Goal: Use online tool/utility: Utilize a website feature to perform a specific function

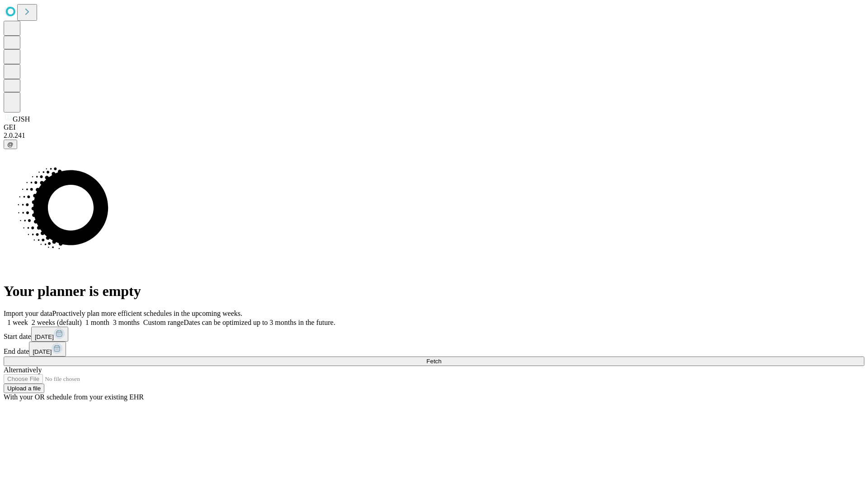
click at [441, 358] on span "Fetch" at bounding box center [433, 361] width 15 height 7
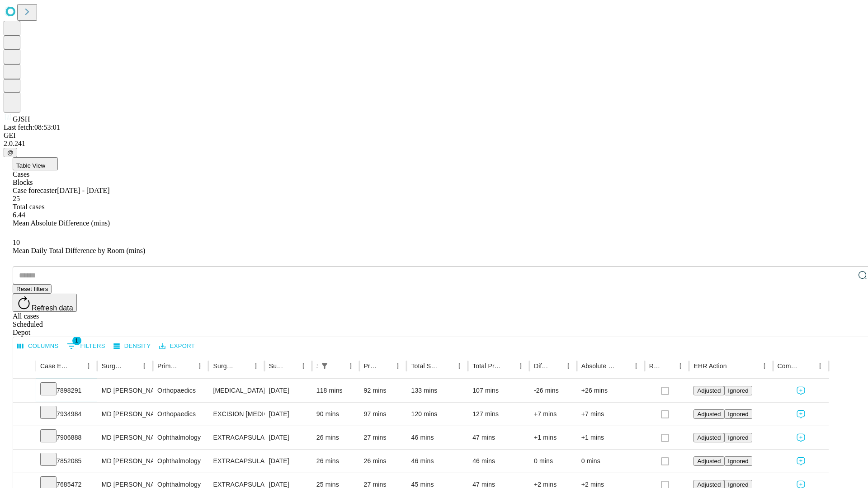
click at [53, 384] on icon at bounding box center [48, 388] width 9 height 9
